Goal: Information Seeking & Learning: Learn about a topic

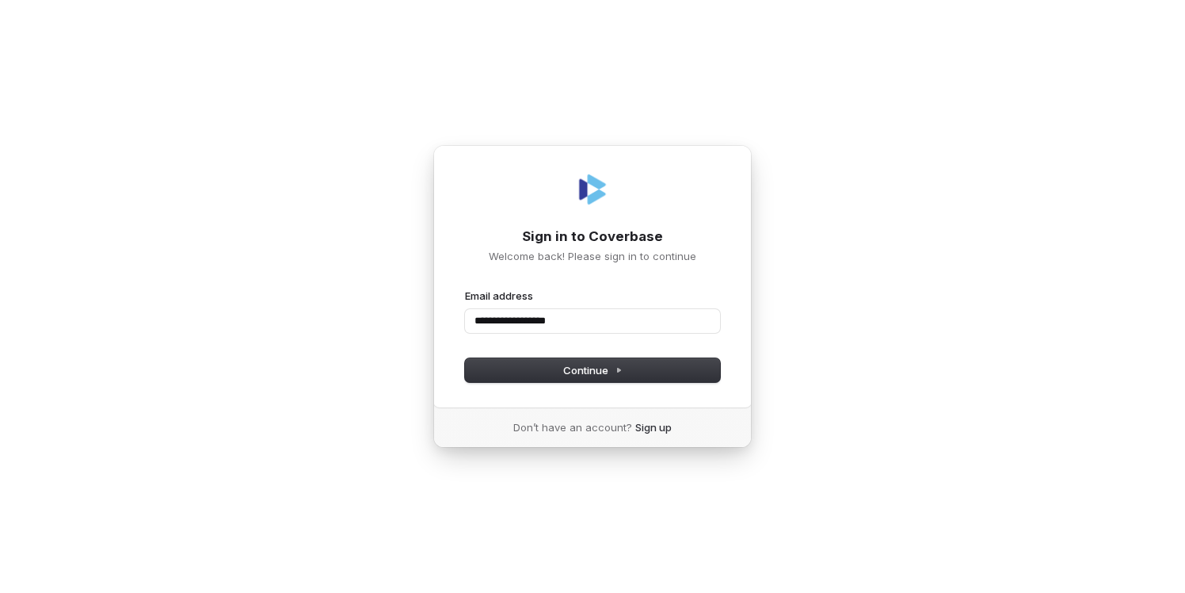
click at [465, 288] on button "submit" at bounding box center [465, 288] width 0 height 0
type input "**********"
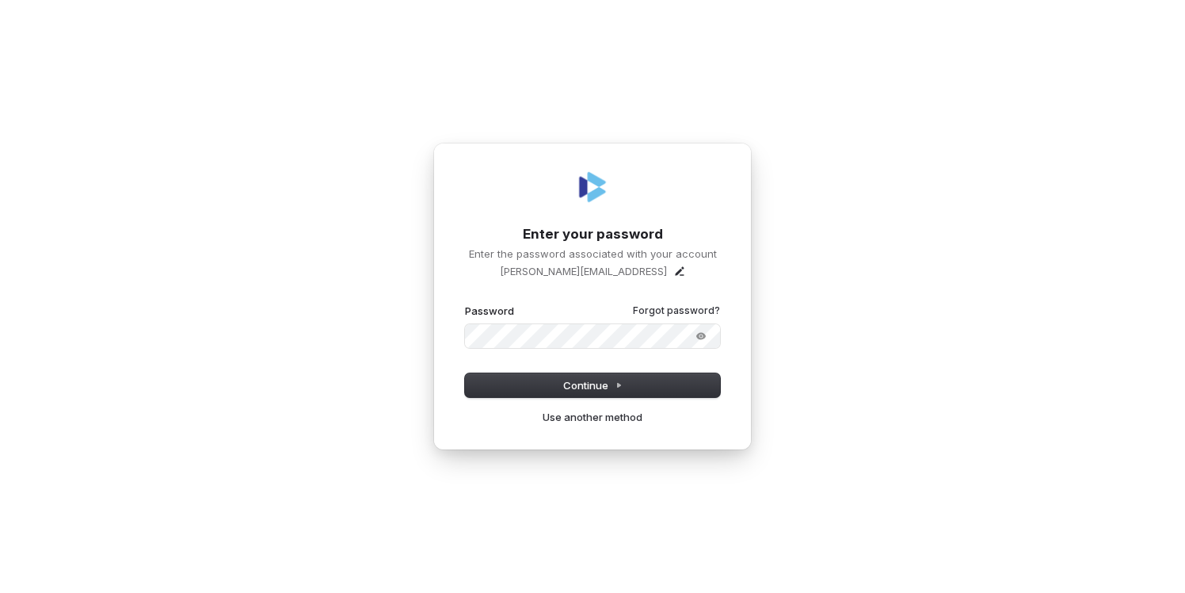
click at [465, 303] on button "submit" at bounding box center [465, 303] width 0 height 0
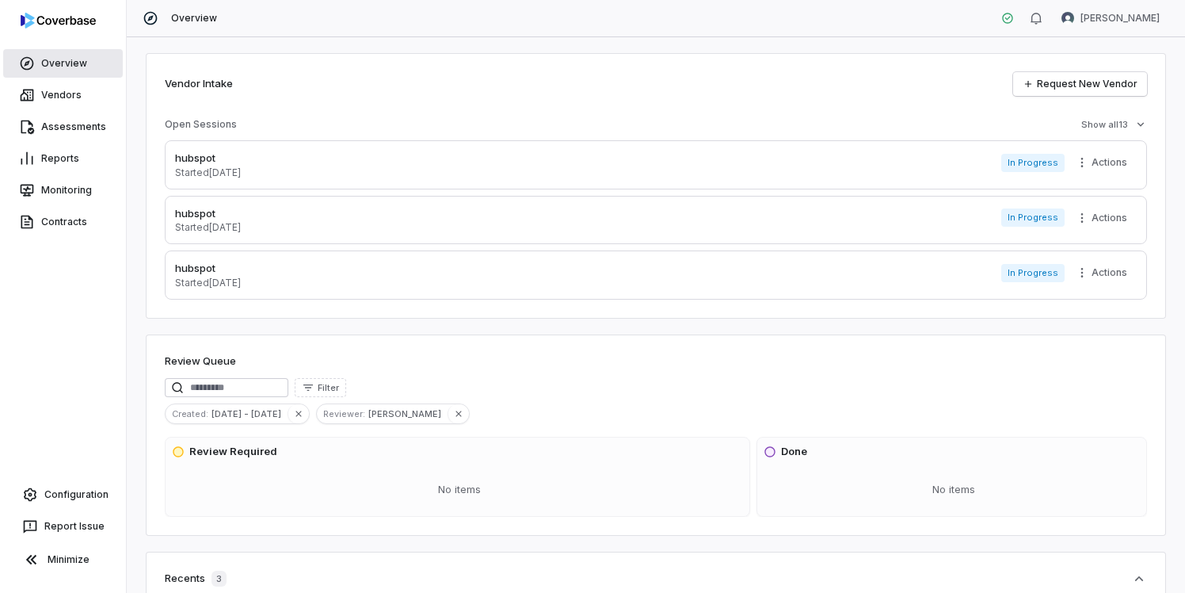
click at [63, 59] on link "Overview" at bounding box center [63, 63] width 120 height 29
click at [63, 93] on link "Vendors" at bounding box center [63, 95] width 120 height 29
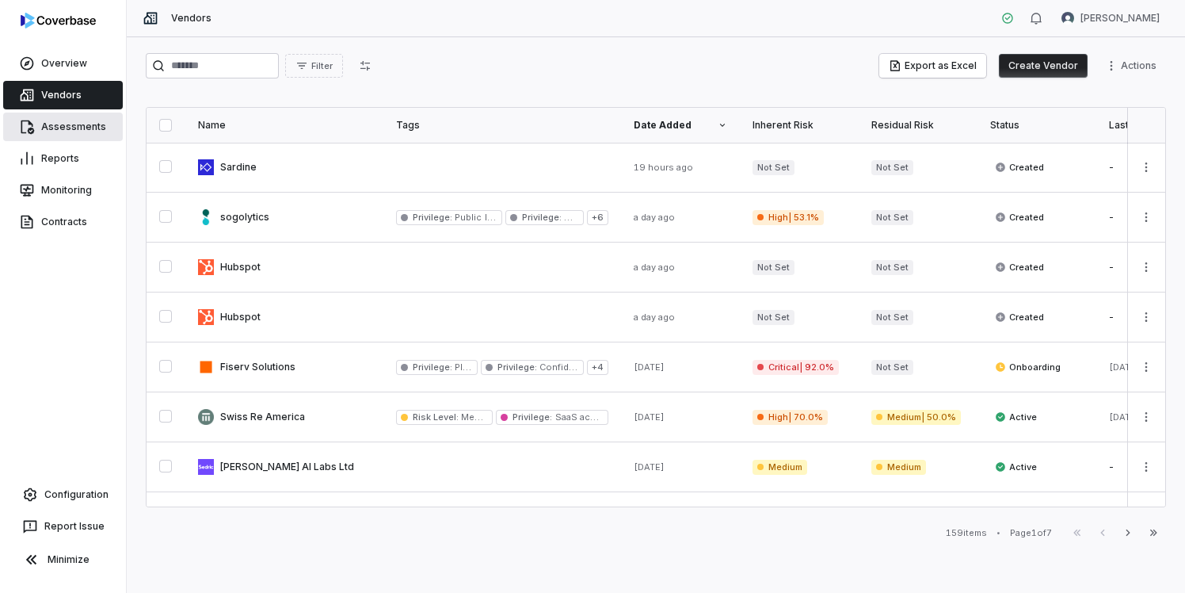
click at [62, 120] on link "Assessments" at bounding box center [63, 127] width 120 height 29
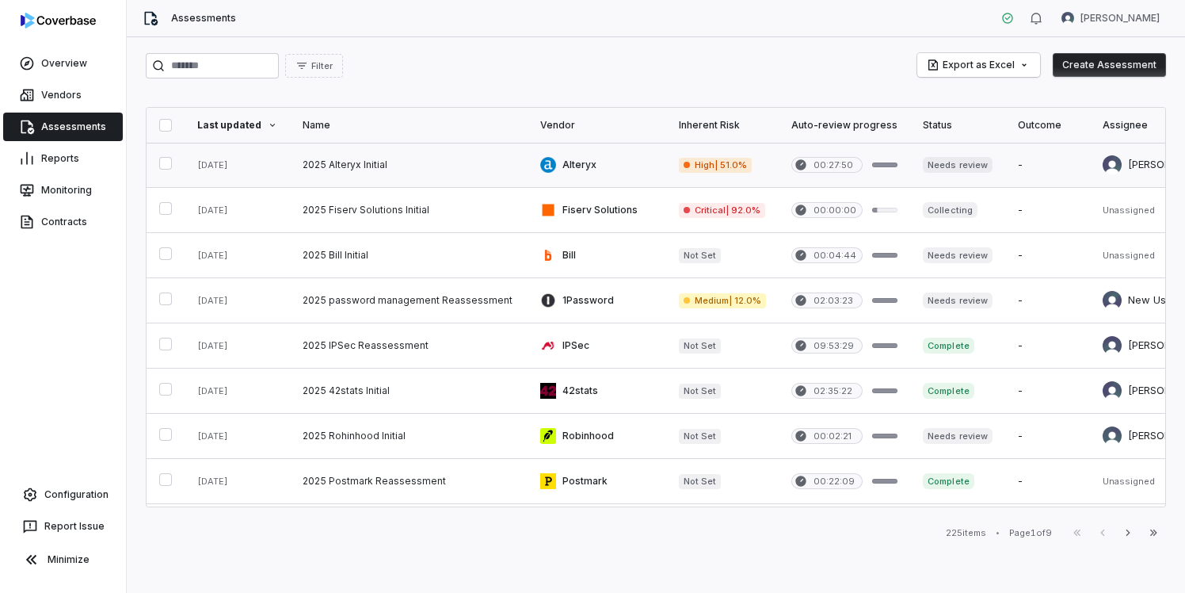
click at [461, 143] on link at bounding box center [409, 165] width 238 height 44
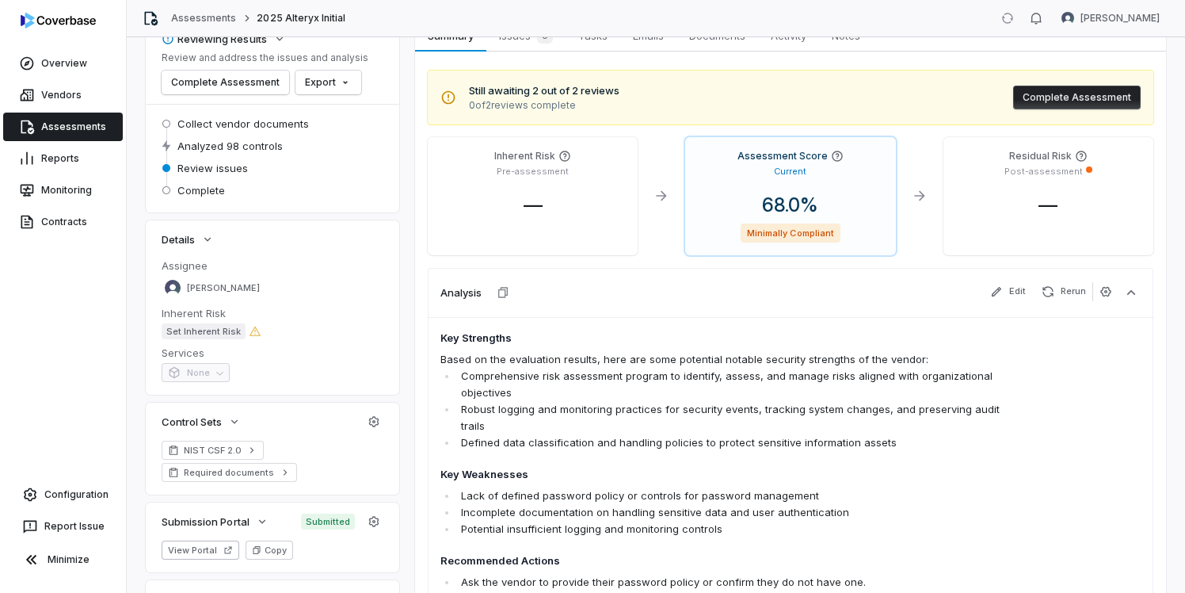
scroll to position [239, 0]
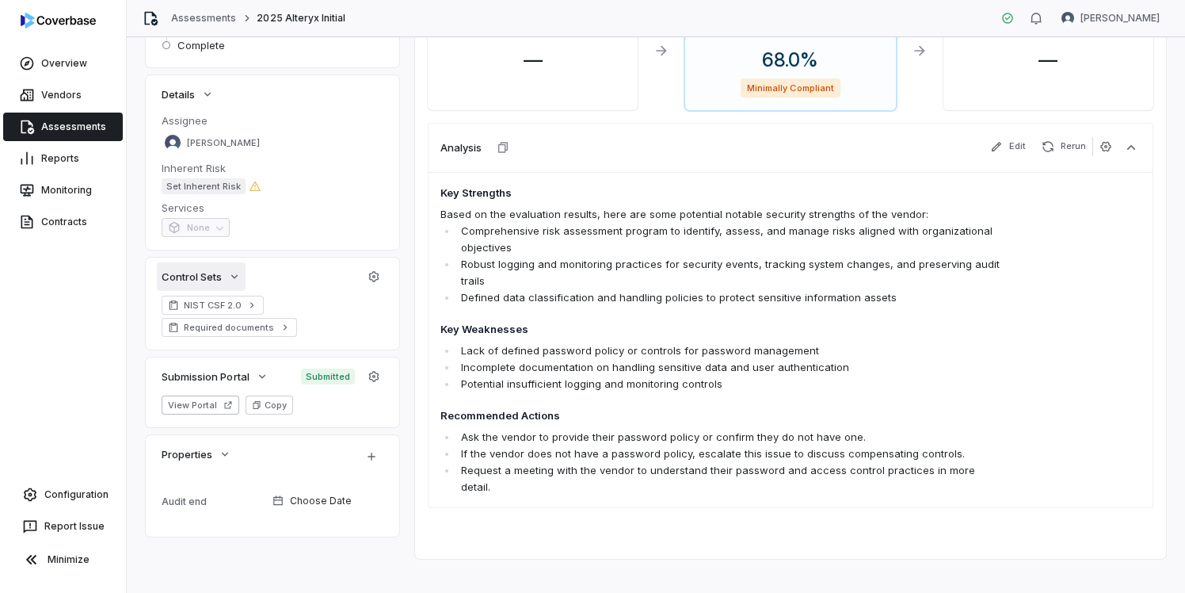
click at [236, 278] on icon "button" at bounding box center [234, 276] width 13 height 13
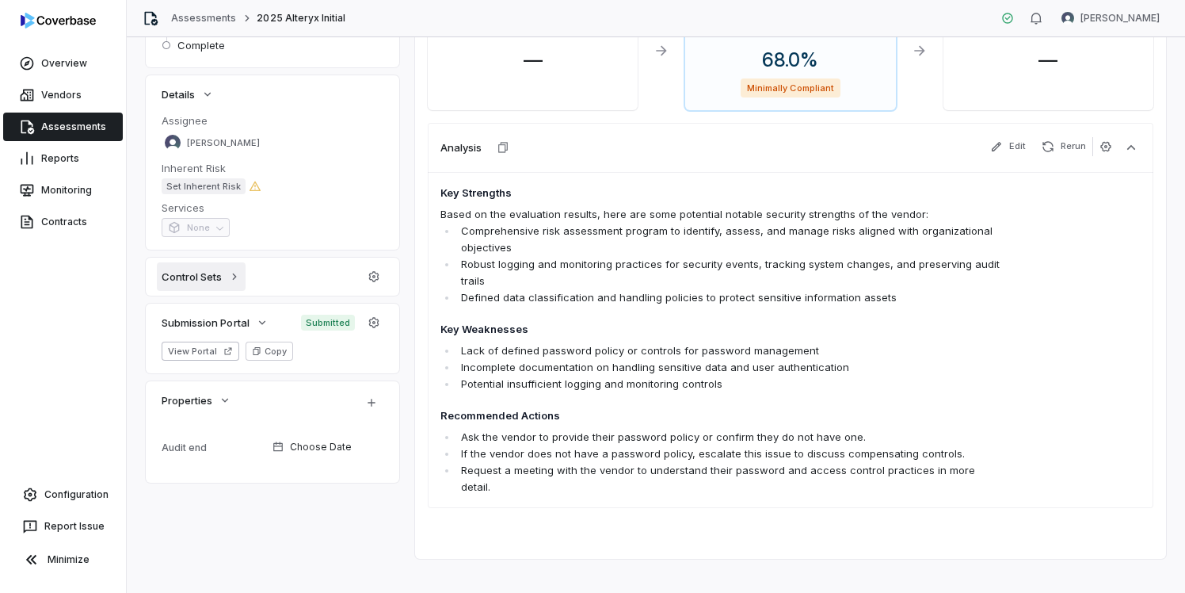
click at [225, 269] on button "Control Sets" at bounding box center [201, 276] width 89 height 29
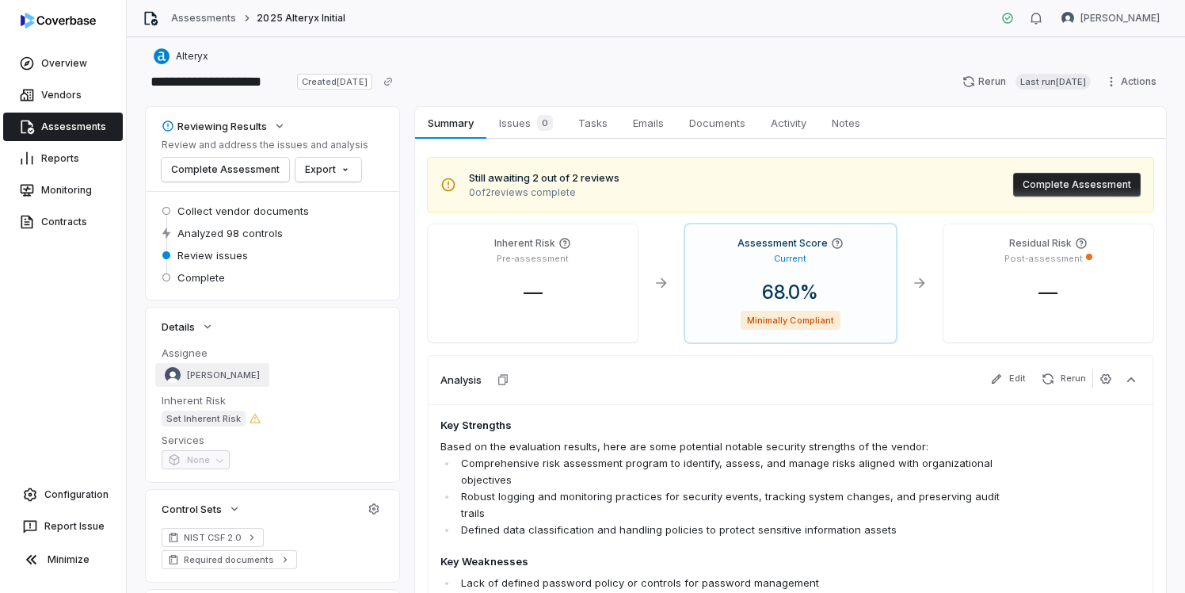
scroll to position [0, 0]
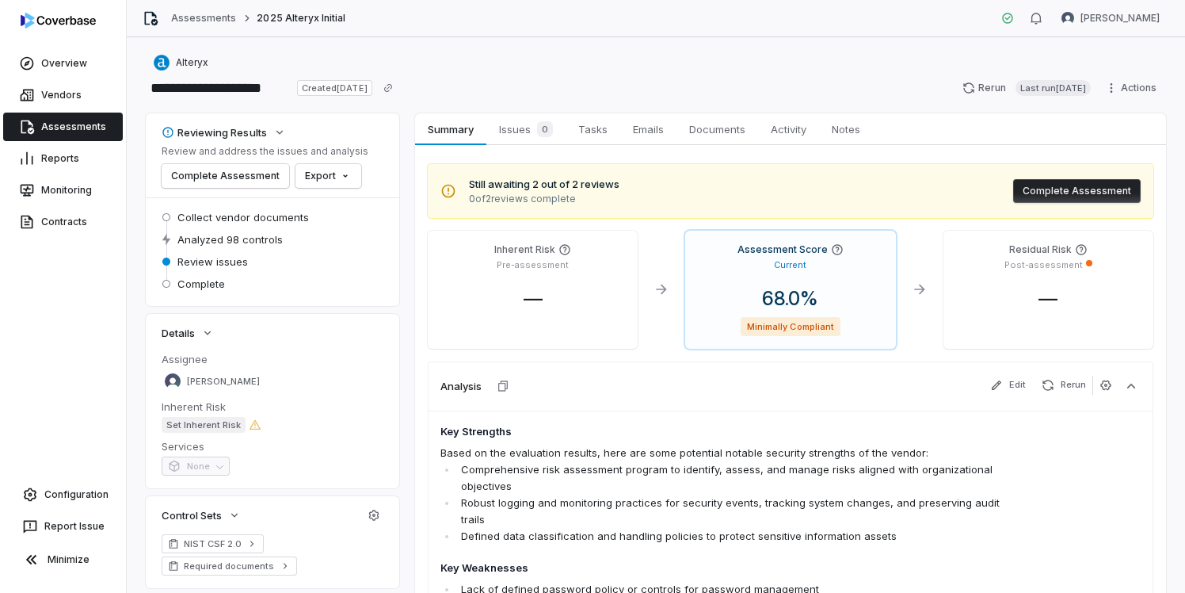
click at [39, 126] on link "Assessments" at bounding box center [63, 127] width 120 height 29
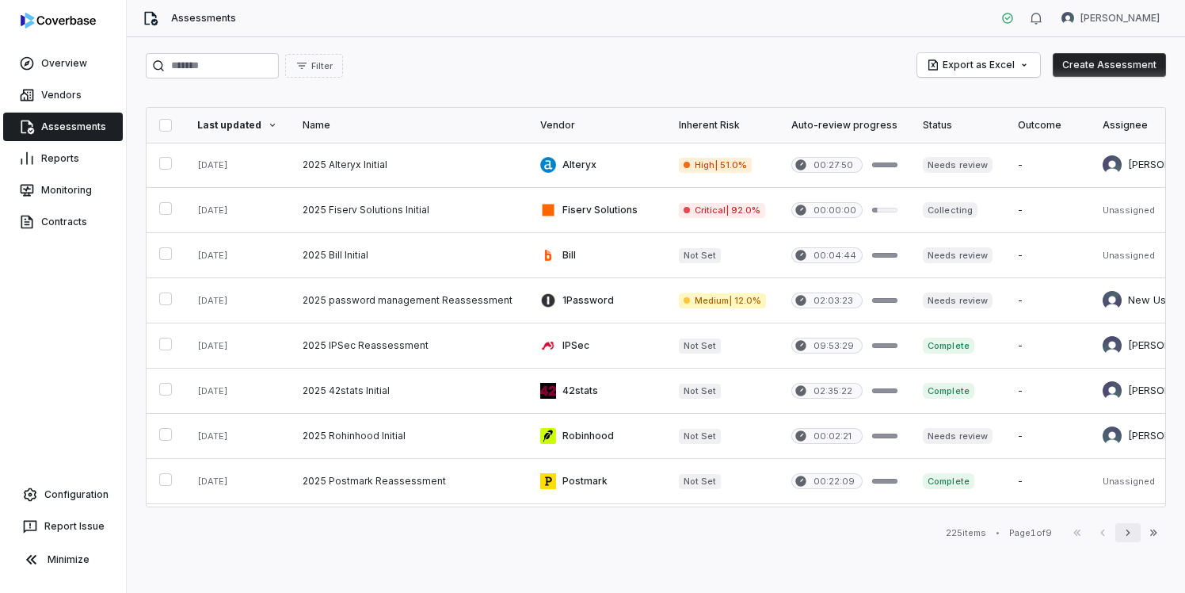
click at [1129, 536] on icon "button" at bounding box center [1128, 532] width 13 height 13
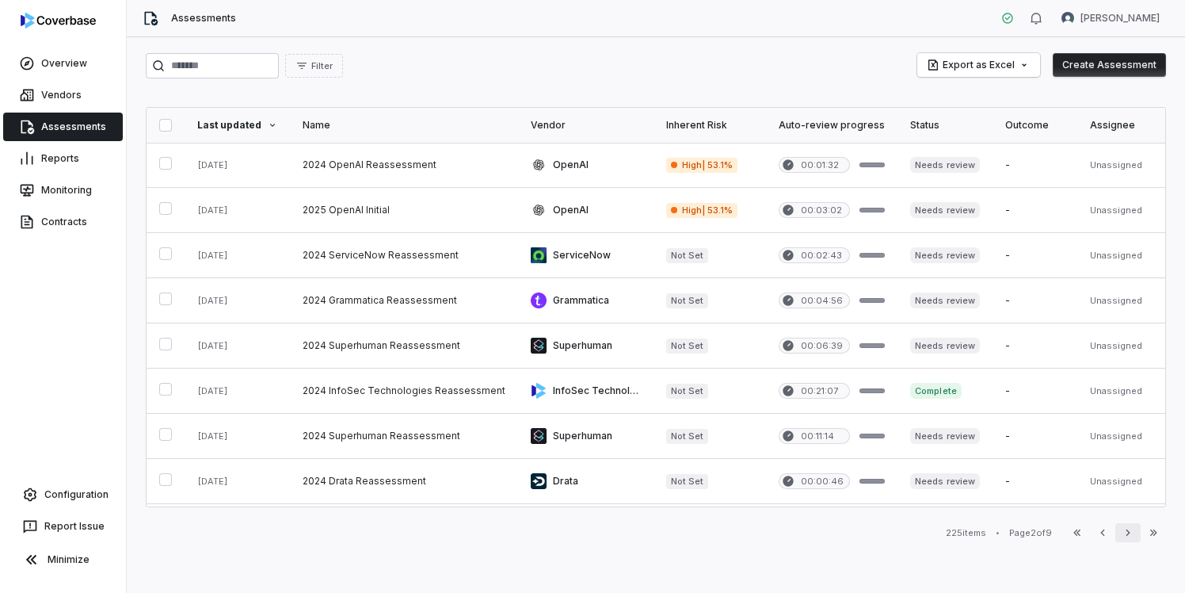
click at [1129, 536] on icon "button" at bounding box center [1128, 532] width 13 height 13
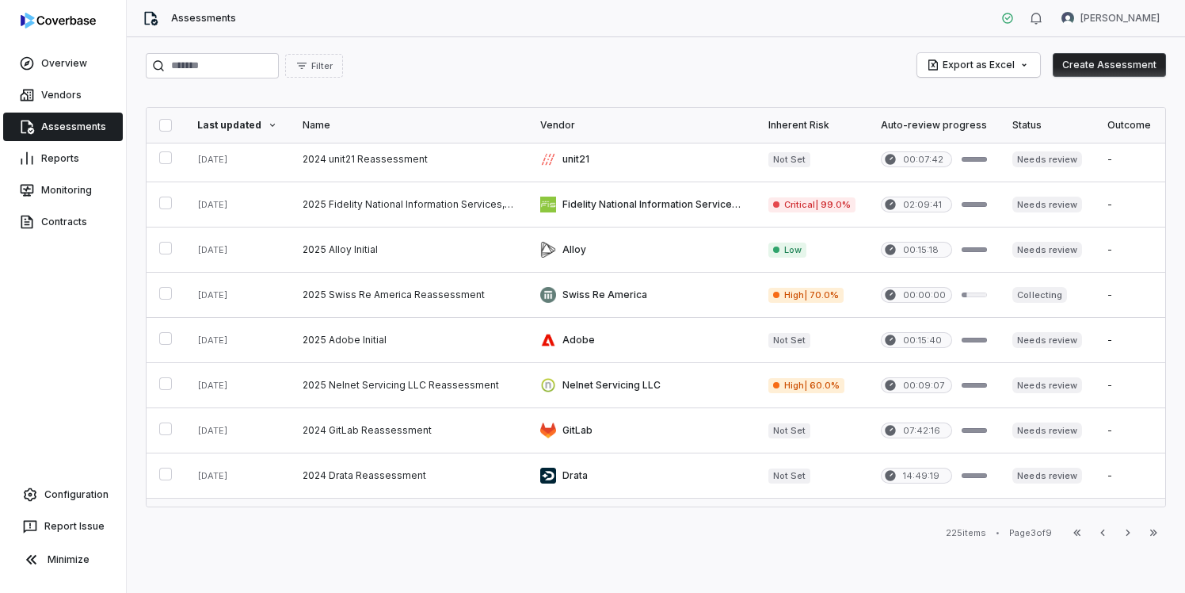
scroll to position [537, 0]
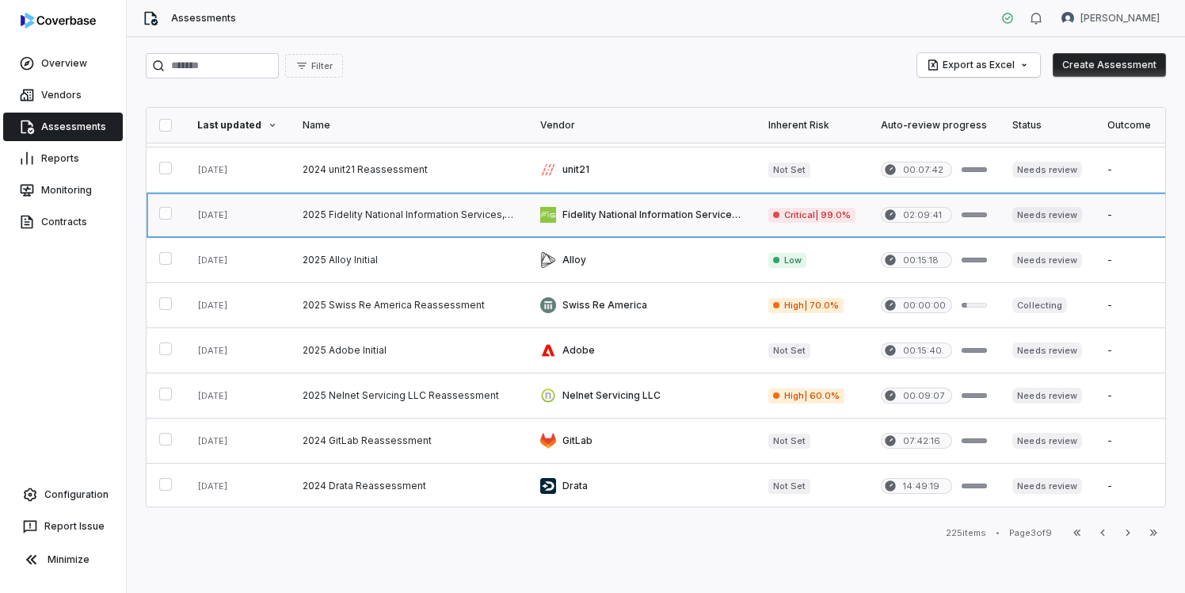
click at [436, 216] on link at bounding box center [409, 215] width 238 height 44
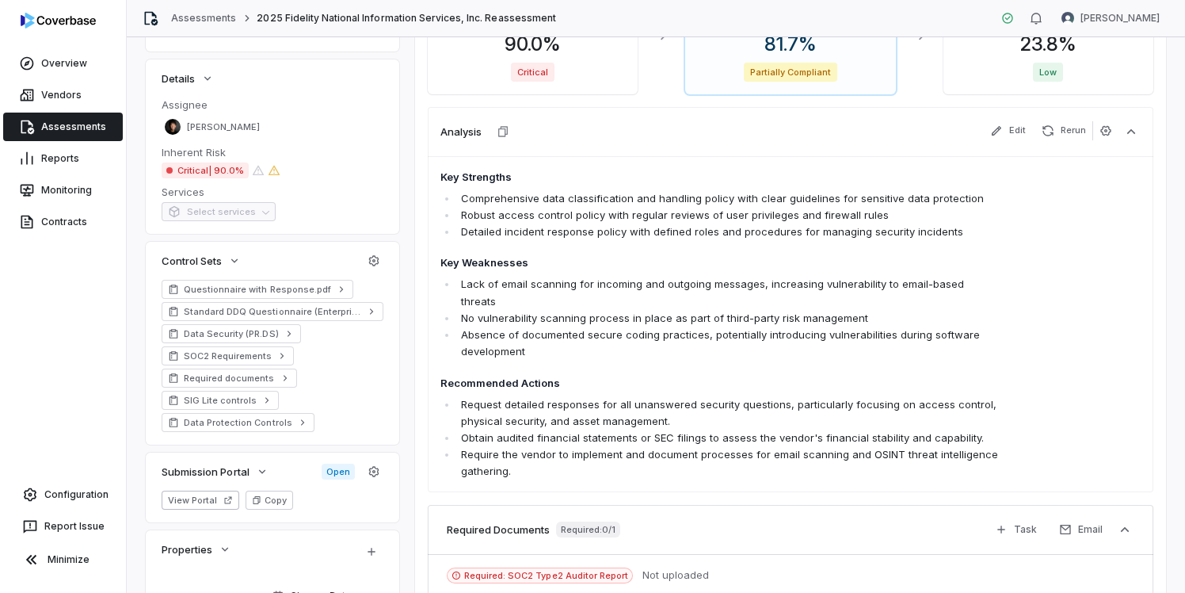
scroll to position [349, 0]
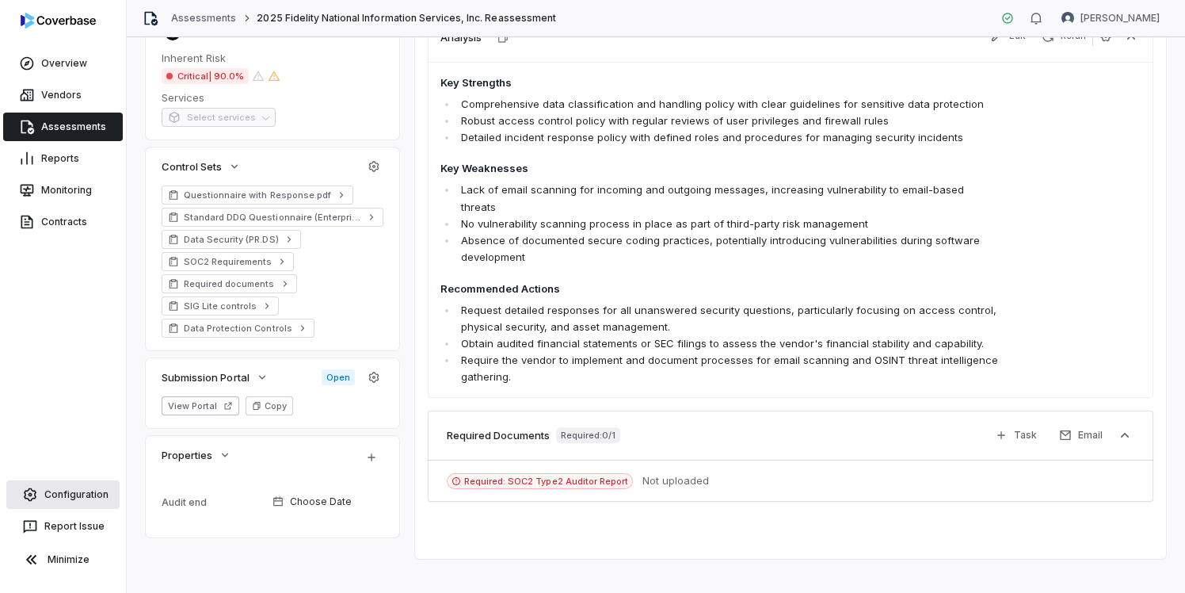
click at [78, 496] on link "Configuration" at bounding box center [62, 494] width 113 height 29
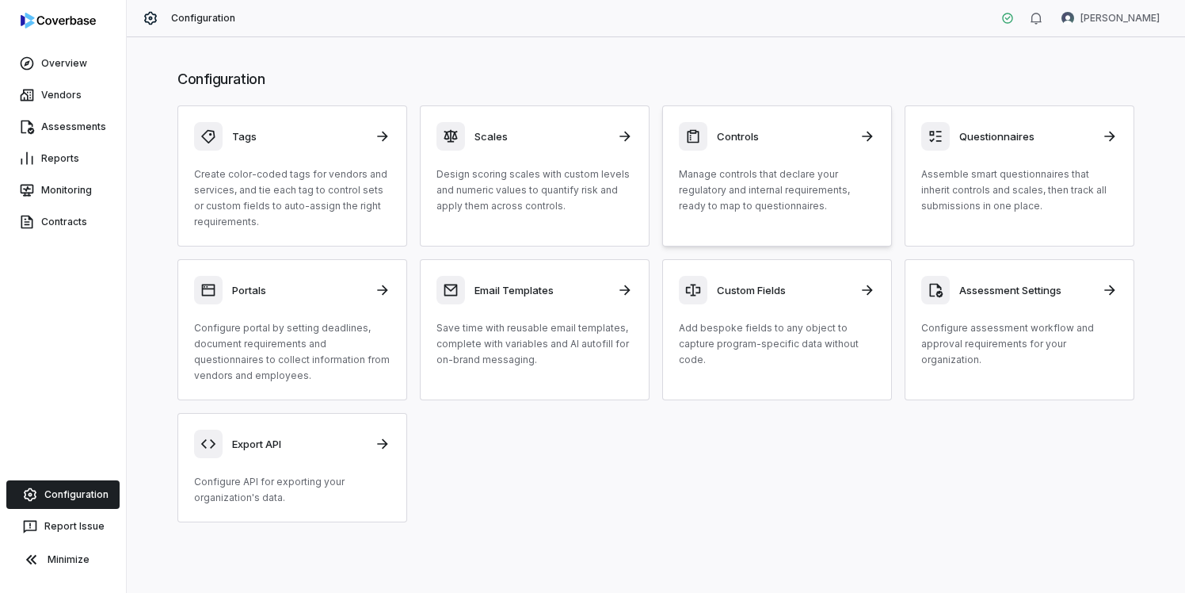
click at [758, 139] on h3 "Controls" at bounding box center [783, 136] width 133 height 14
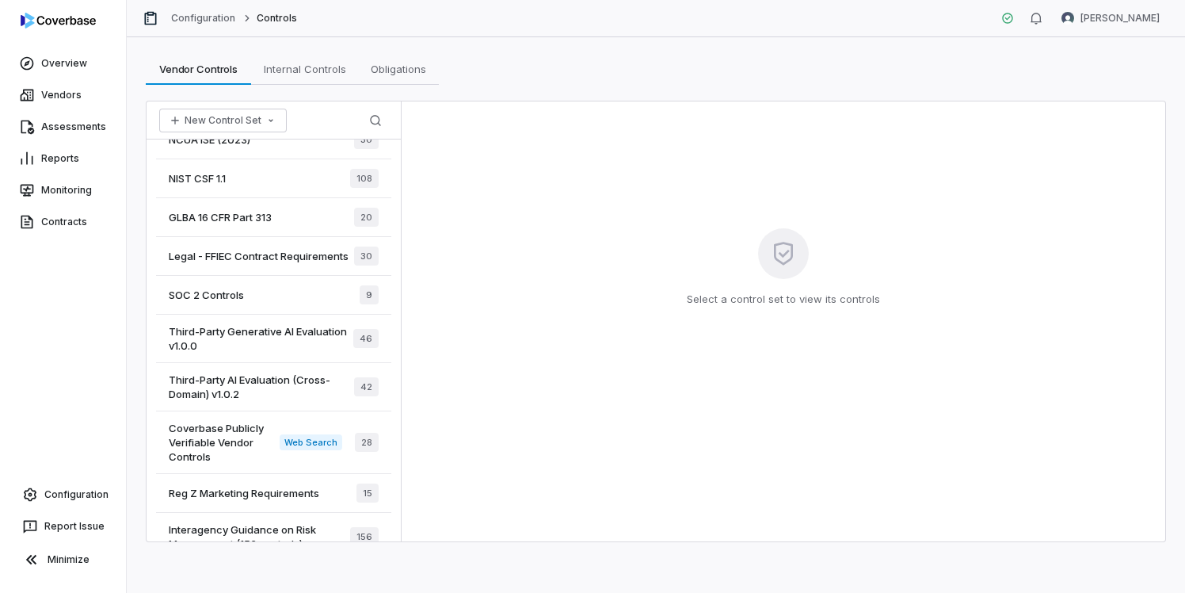
scroll to position [385, 0]
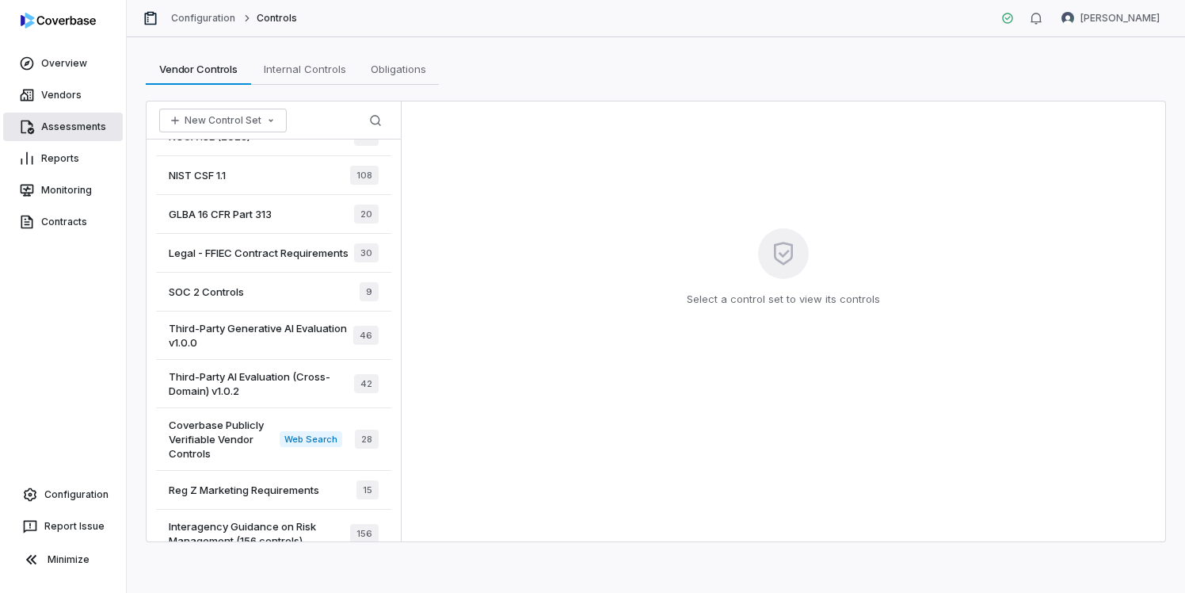
click at [63, 128] on link "Assessments" at bounding box center [63, 127] width 120 height 29
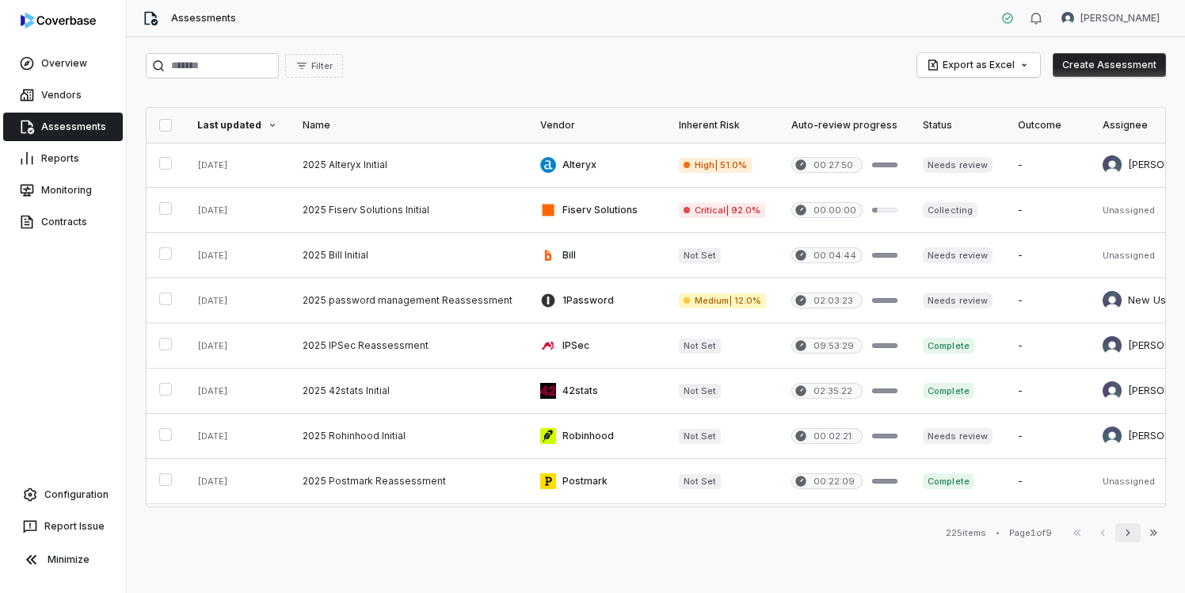
click at [1125, 532] on icon "button" at bounding box center [1128, 532] width 13 height 13
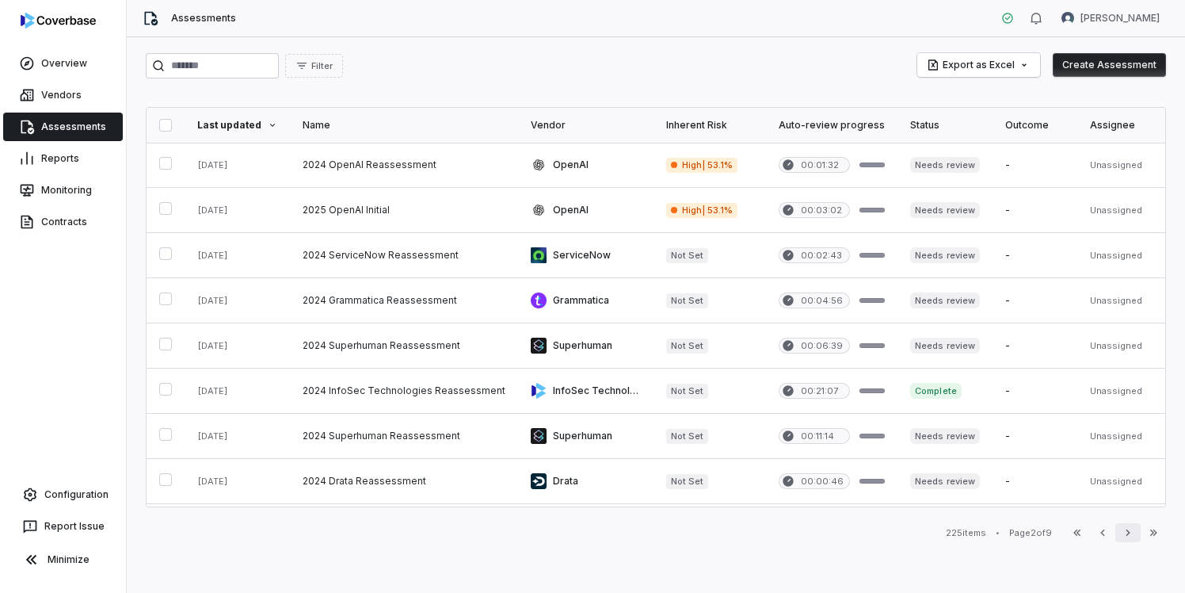
click at [1125, 532] on icon "button" at bounding box center [1128, 532] width 13 height 13
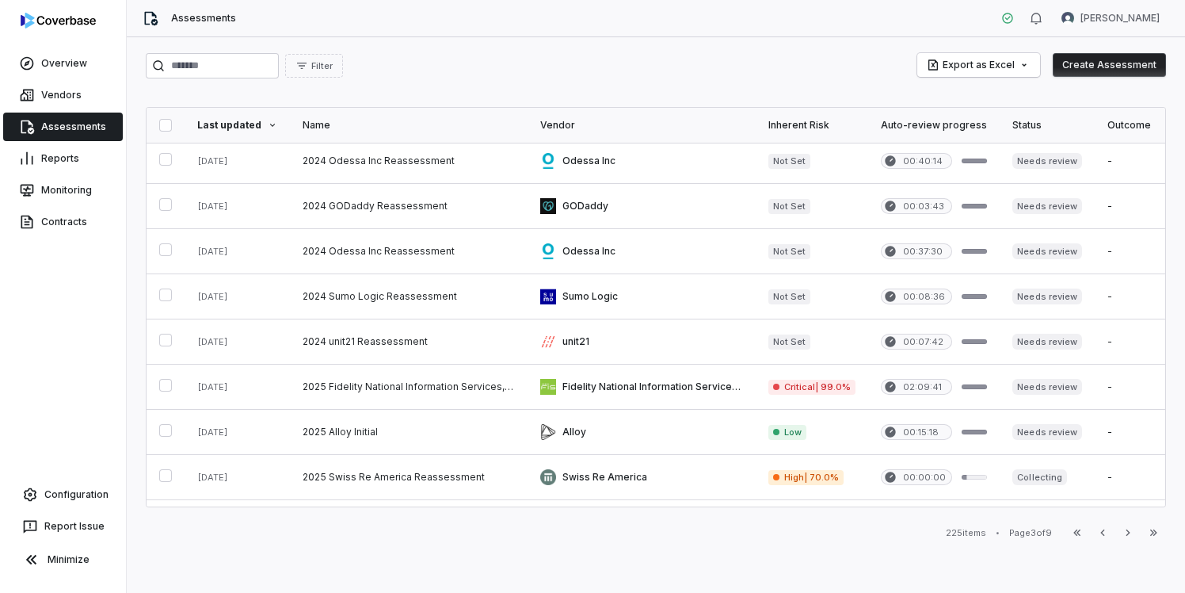
scroll to position [374, 0]
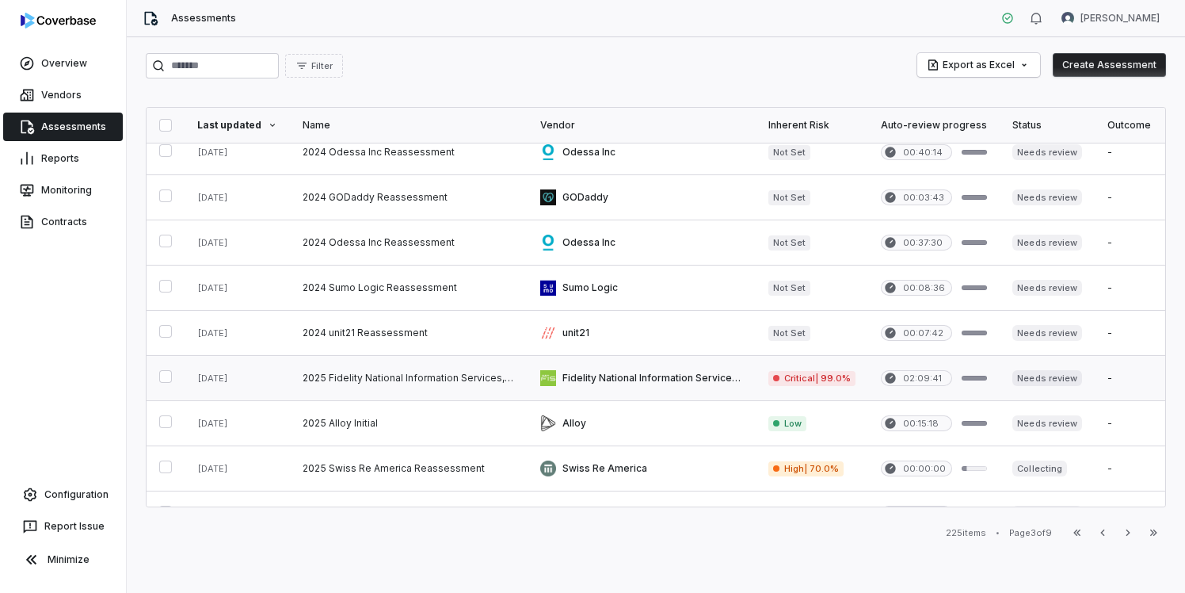
click at [437, 362] on link at bounding box center [409, 378] width 238 height 44
